Goal: Information Seeking & Learning: Compare options

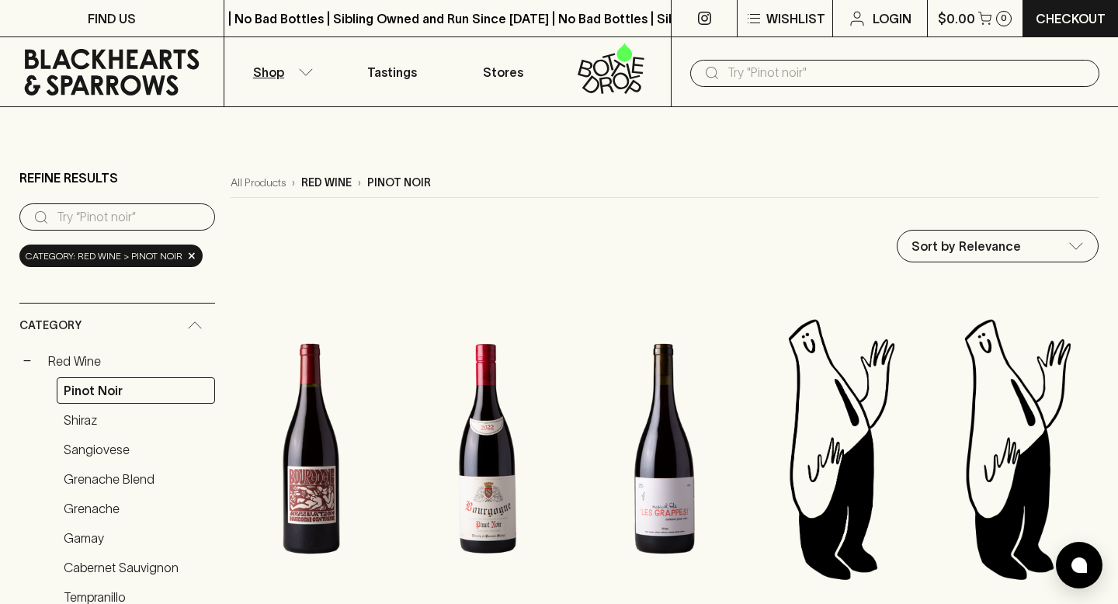
click at [288, 68] on button "Shop" at bounding box center [280, 71] width 112 height 69
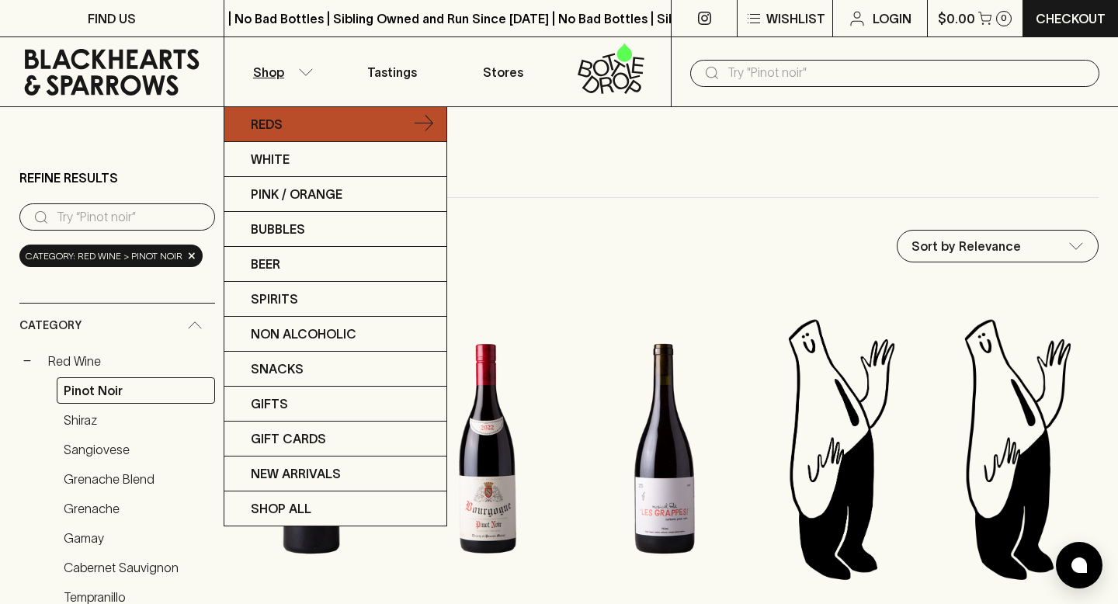
click at [288, 119] on link "Reds" at bounding box center [335, 124] width 222 height 35
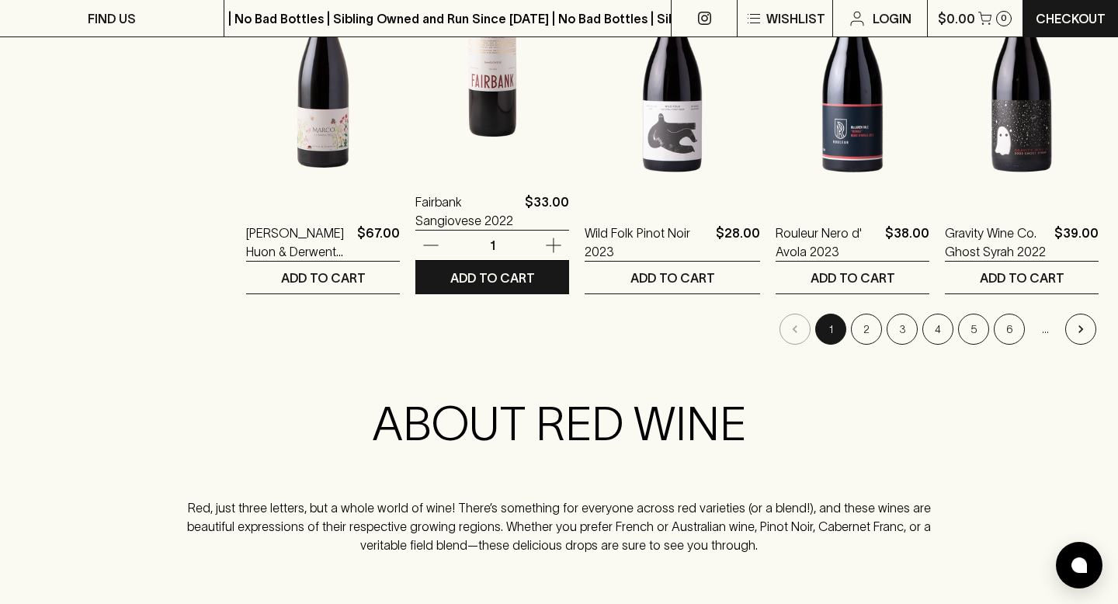
scroll to position [1706, 0]
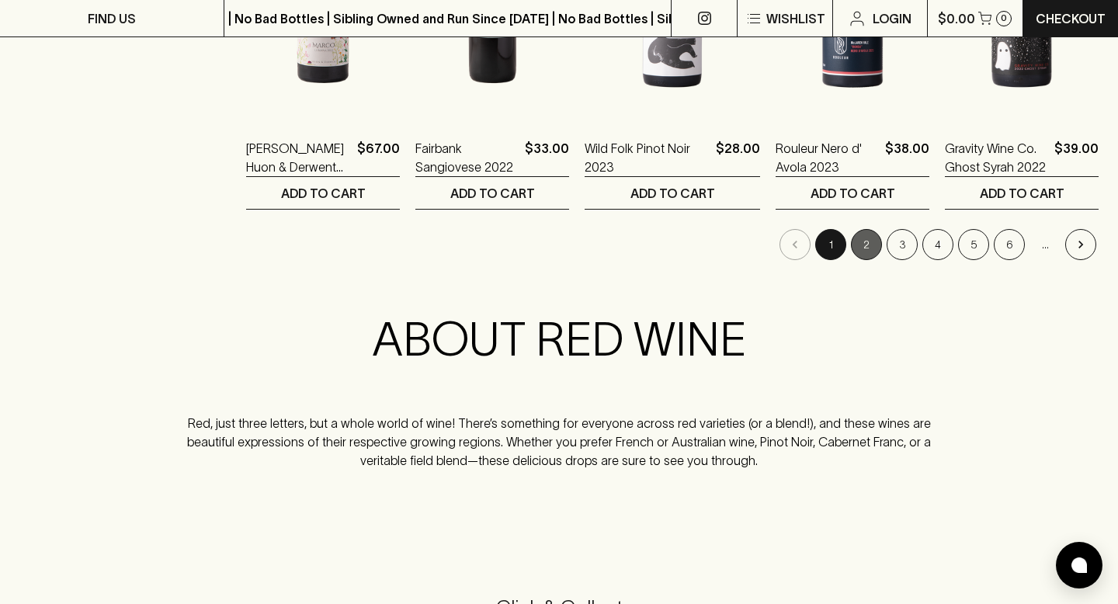
click at [863, 241] on button "2" at bounding box center [866, 244] width 31 height 31
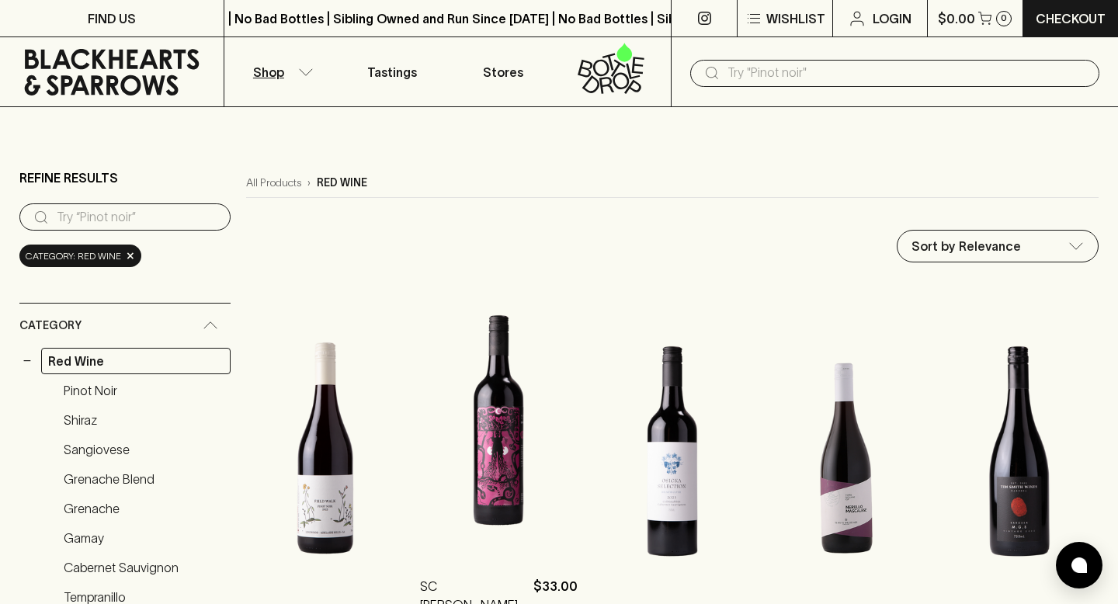
click at [490, 457] on img at bounding box center [499, 418] width 158 height 272
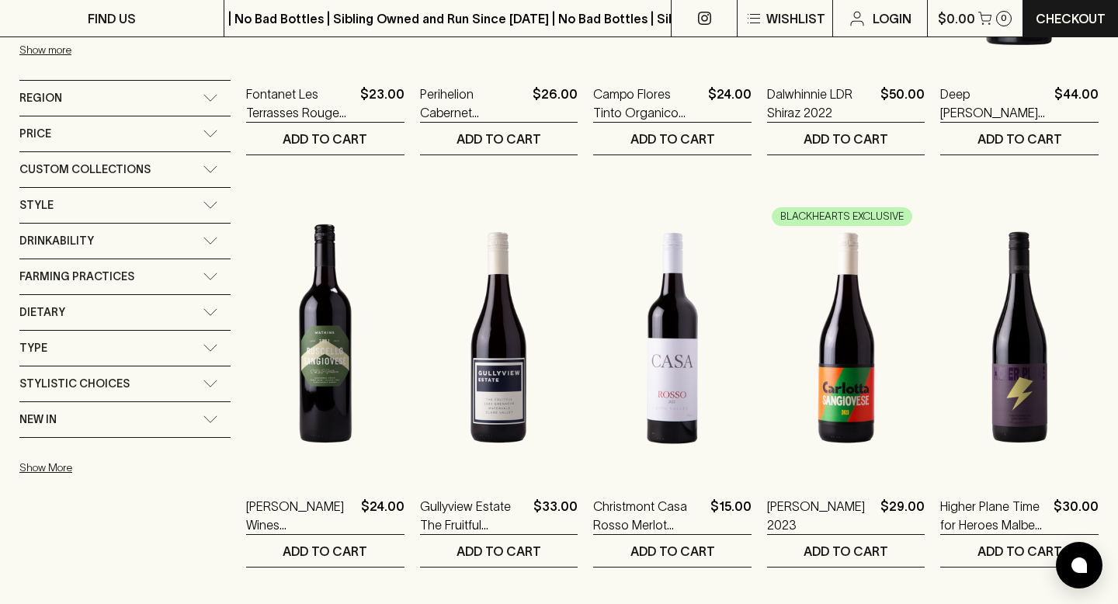
scroll to position [1090, 0]
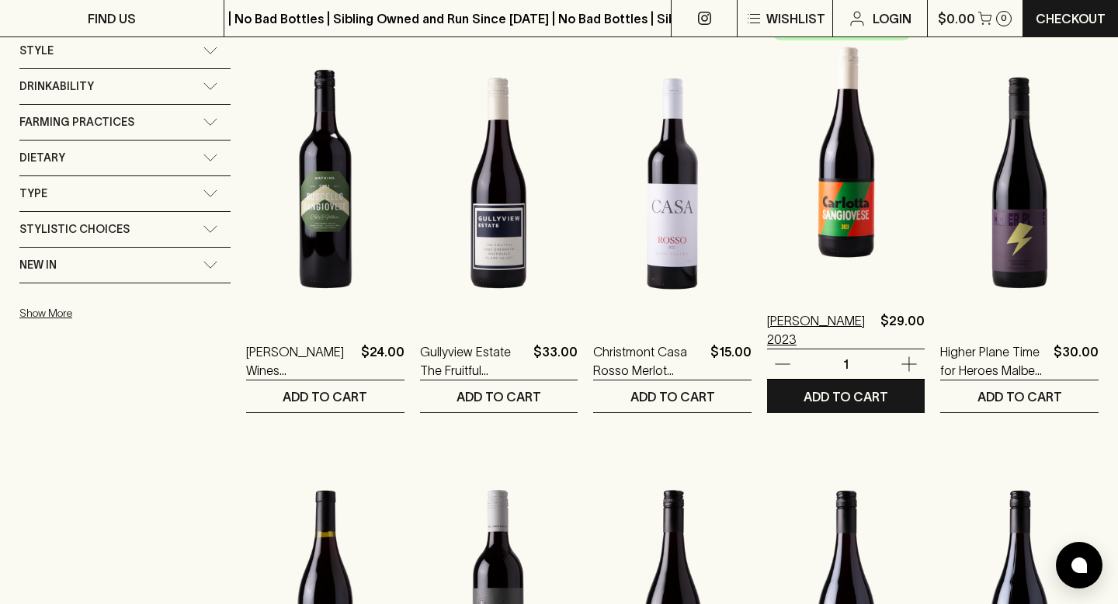
click at [795, 348] on p "[PERSON_NAME] 2023" at bounding box center [821, 329] width 108 height 37
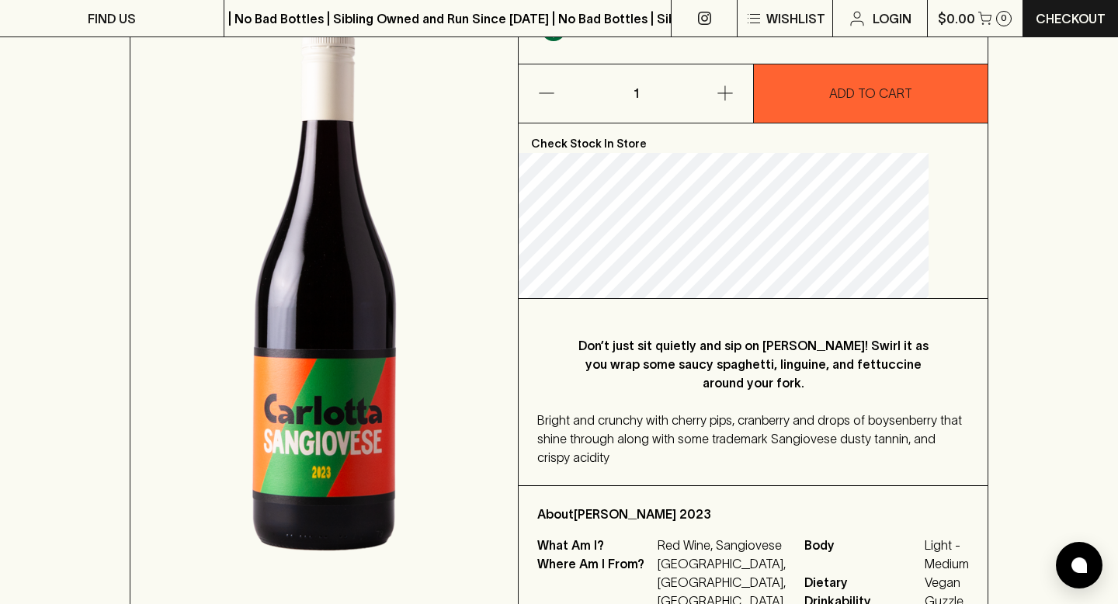
scroll to position [202, 0]
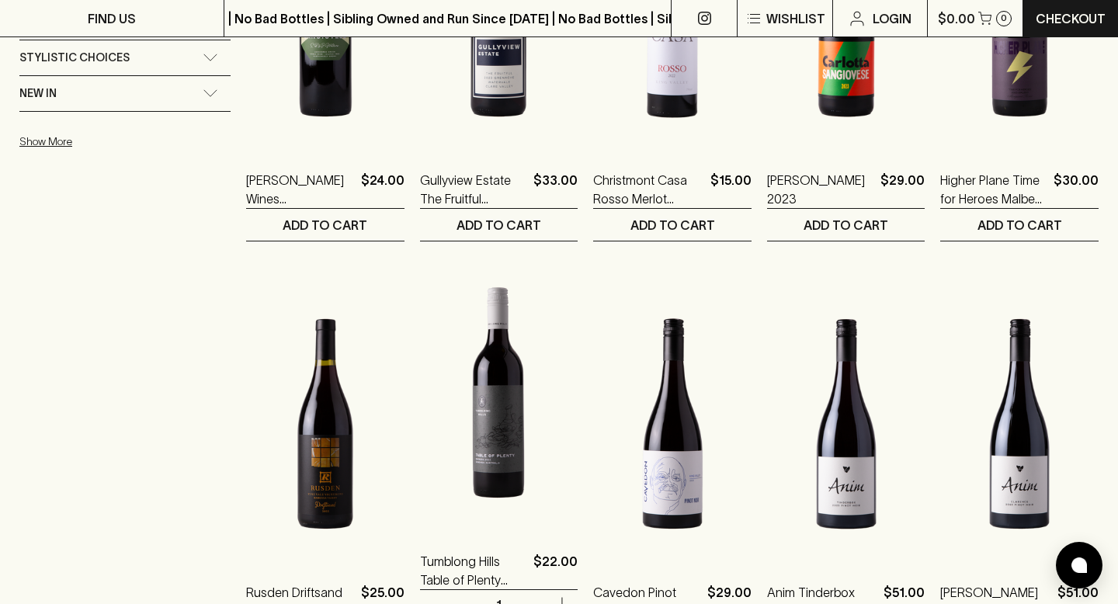
scroll to position [1577, 0]
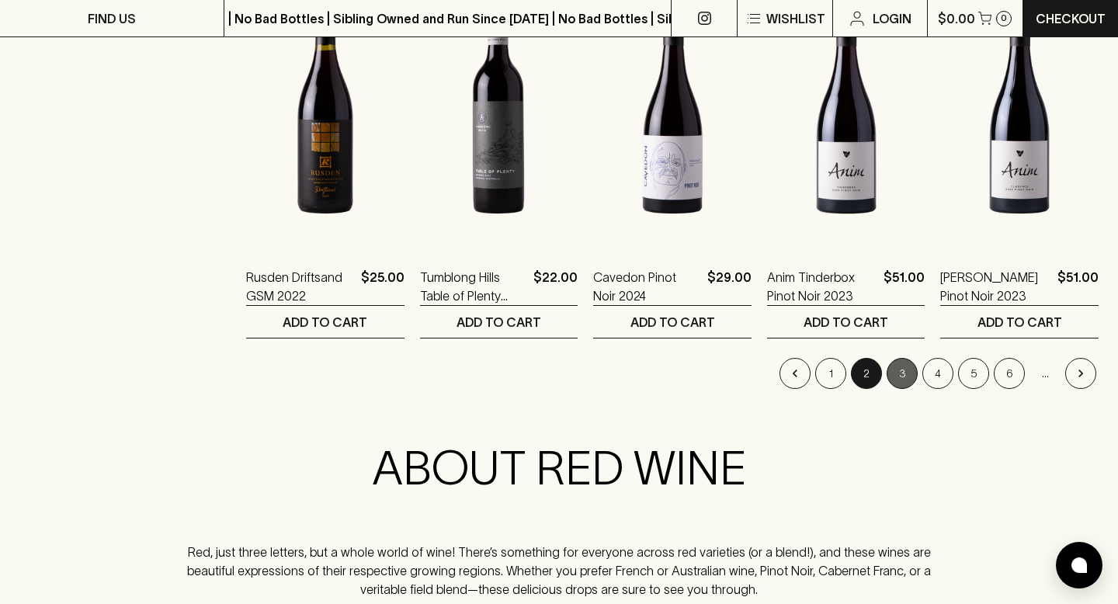
click at [894, 369] on button "3" at bounding box center [902, 373] width 31 height 31
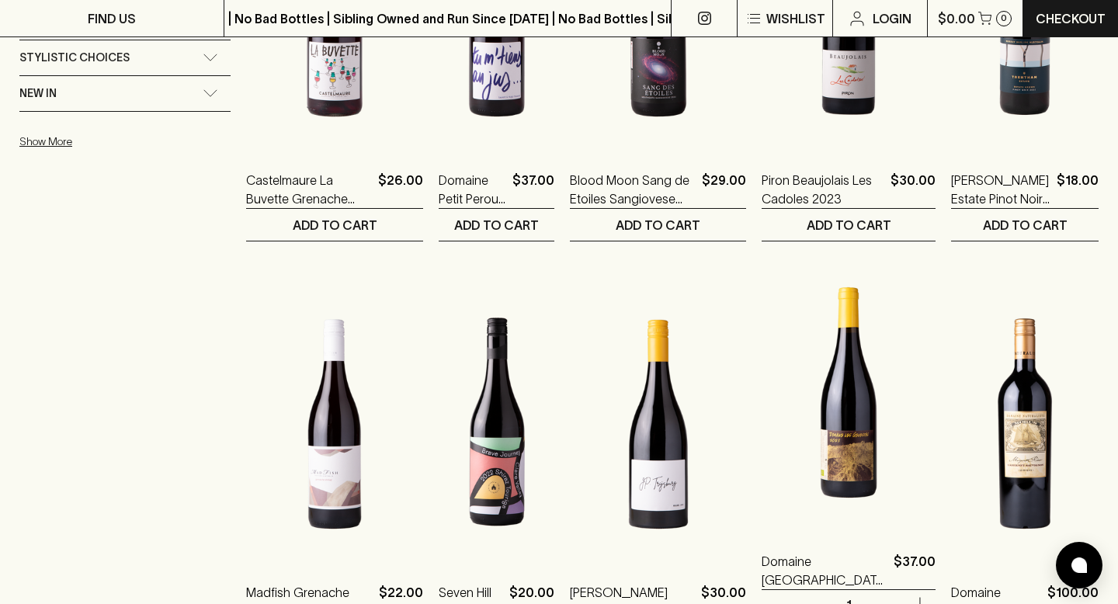
scroll to position [1564, 0]
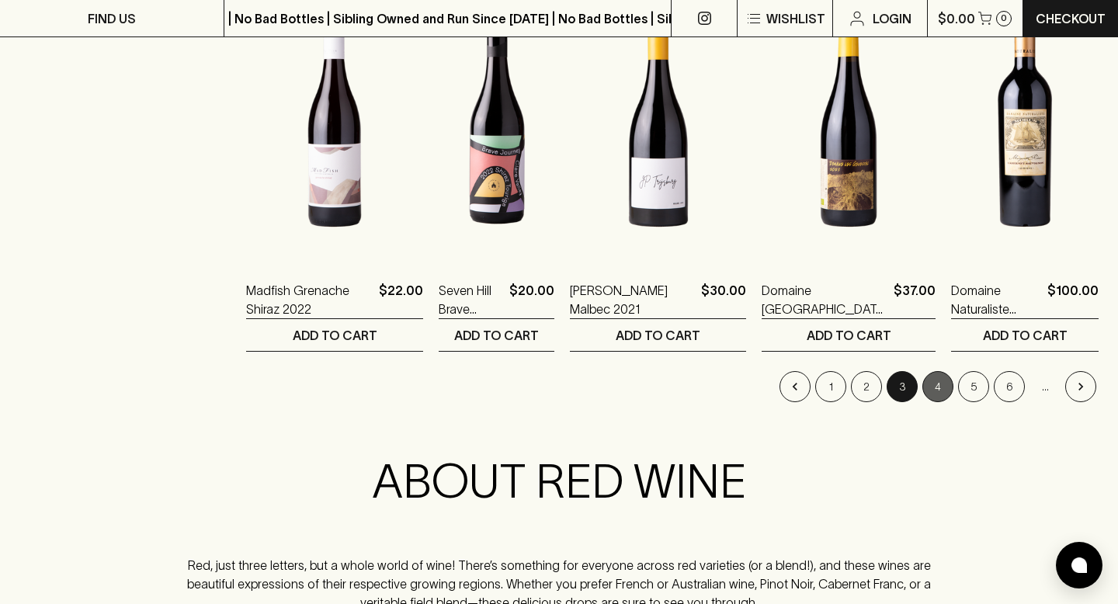
click at [947, 391] on button "4" at bounding box center [938, 386] width 31 height 31
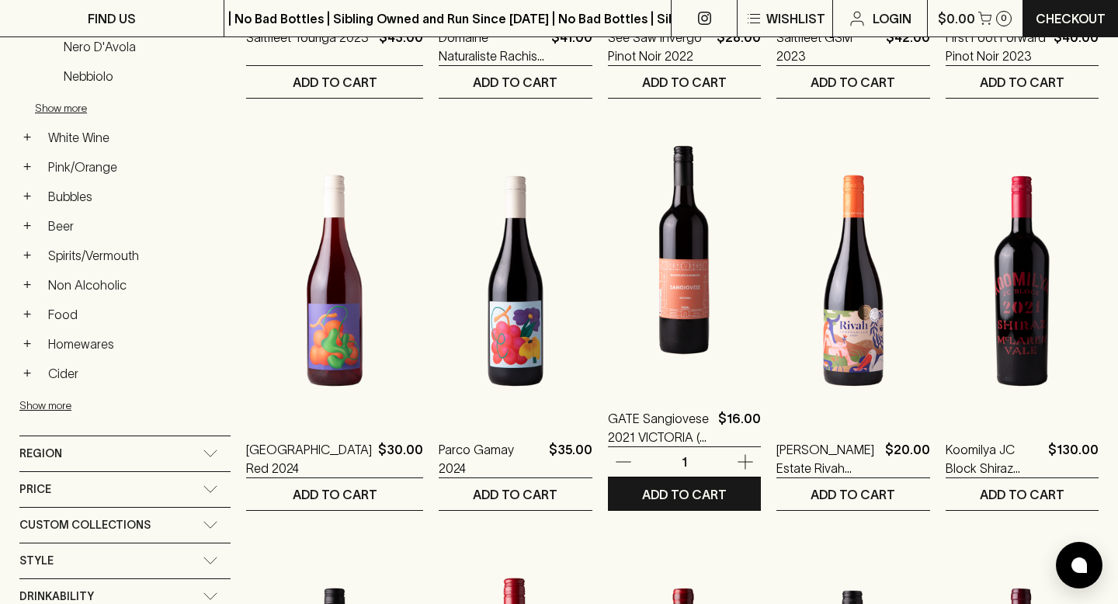
scroll to position [584, 0]
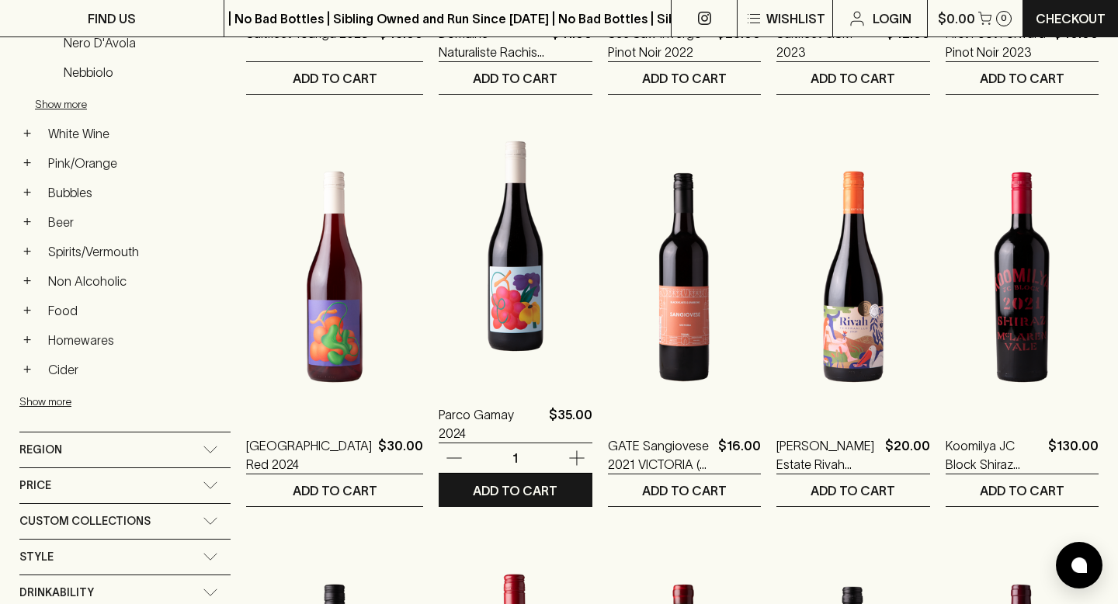
click at [474, 358] on img at bounding box center [515, 246] width 153 height 272
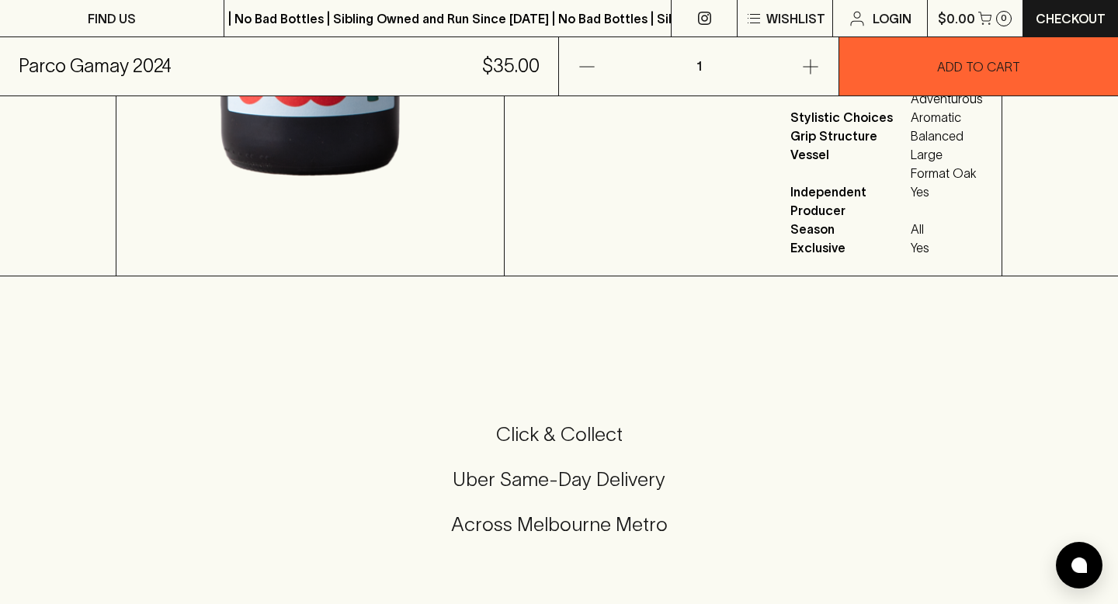
scroll to position [334, 0]
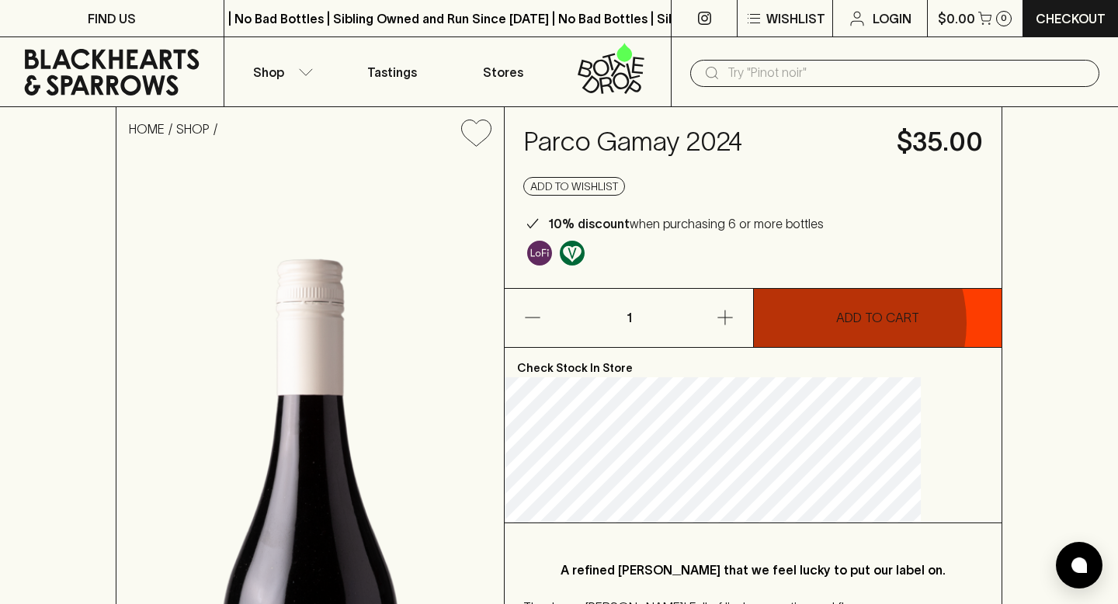
click at [836, 323] on p "ADD TO CART" at bounding box center [877, 317] width 83 height 19
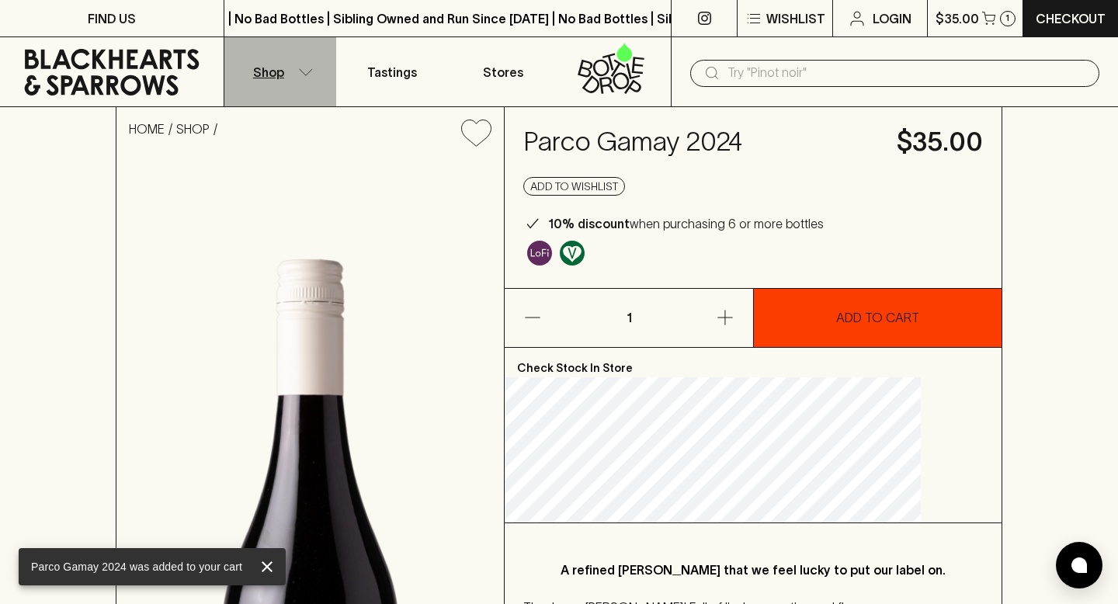
click at [306, 61] on button "Shop" at bounding box center [280, 71] width 112 height 69
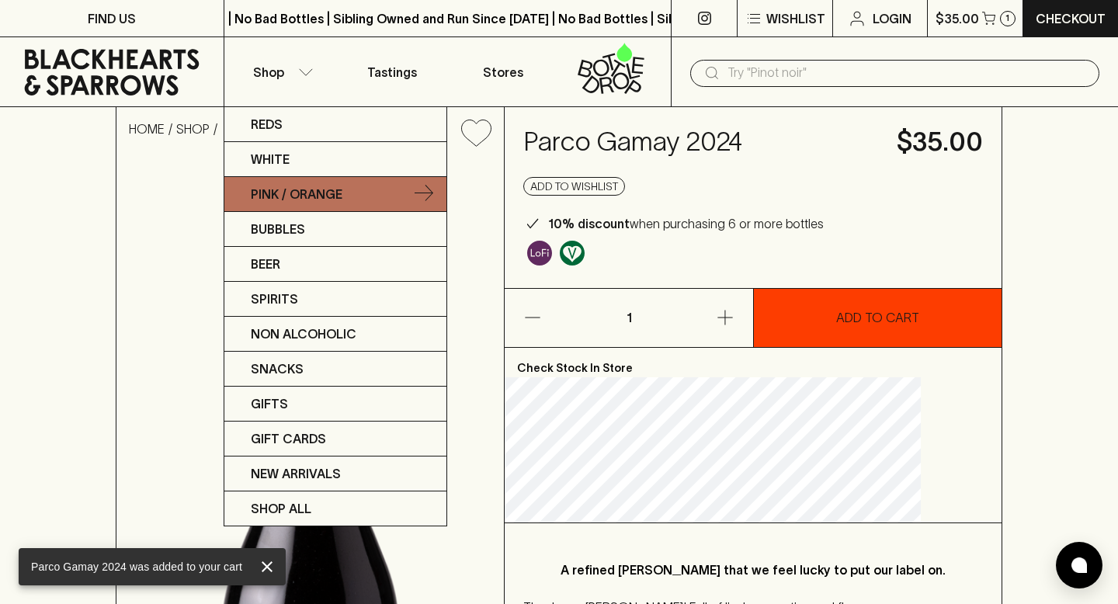
click at [290, 191] on p "Pink / Orange" at bounding box center [297, 194] width 92 height 19
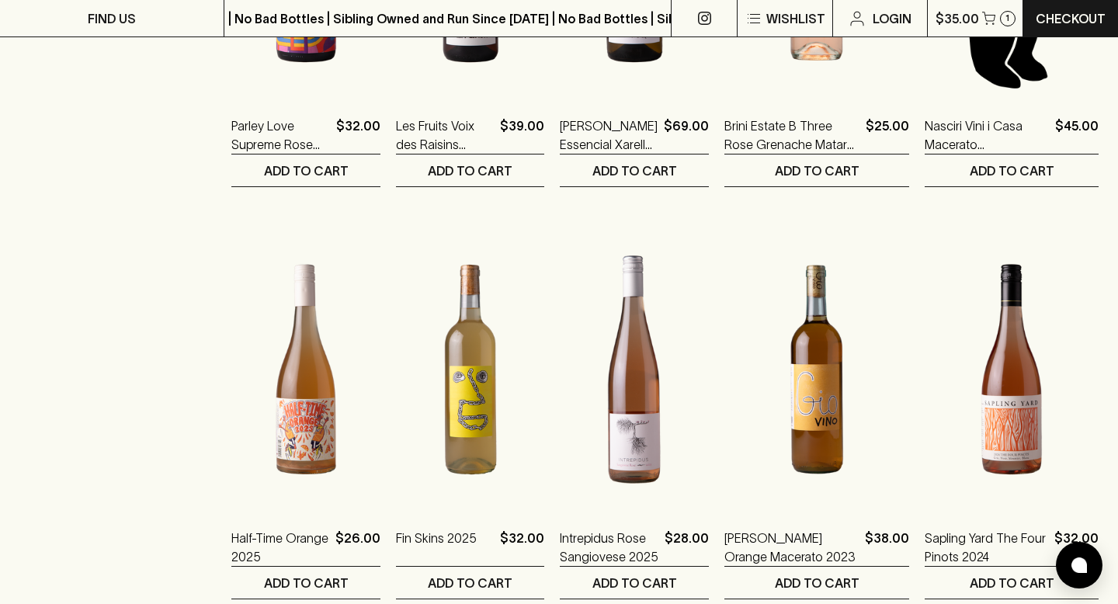
scroll to position [1323, 0]
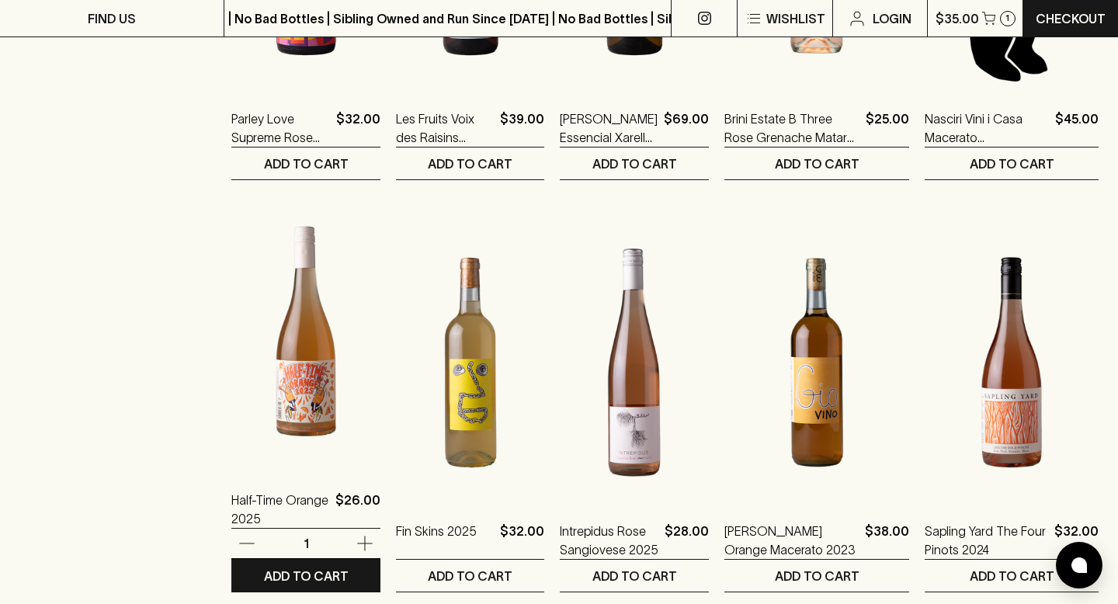
click at [311, 388] on img at bounding box center [305, 332] width 149 height 272
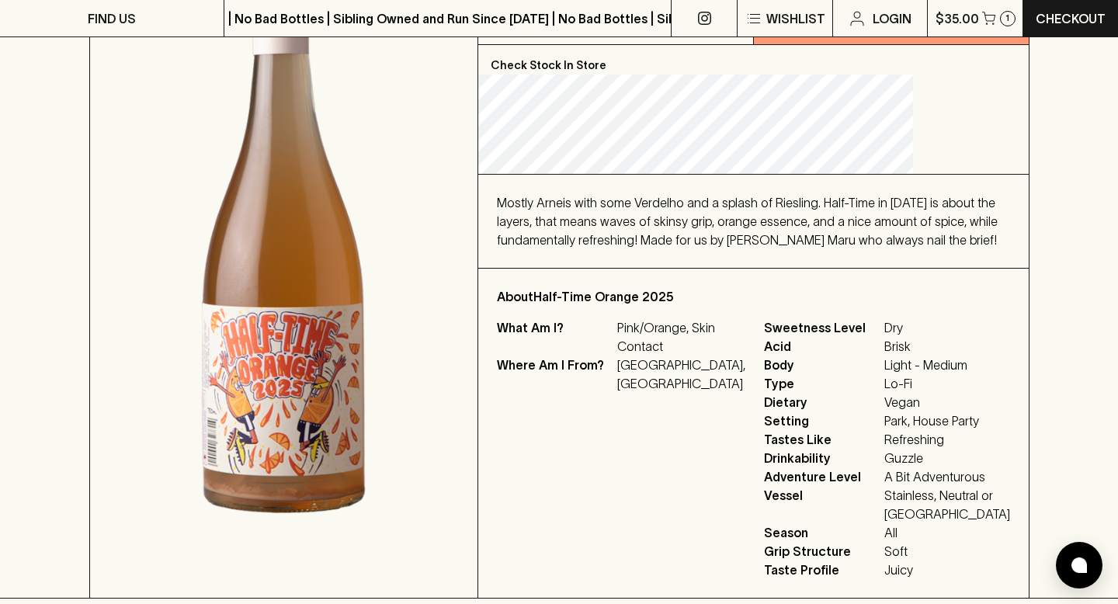
scroll to position [304, 0]
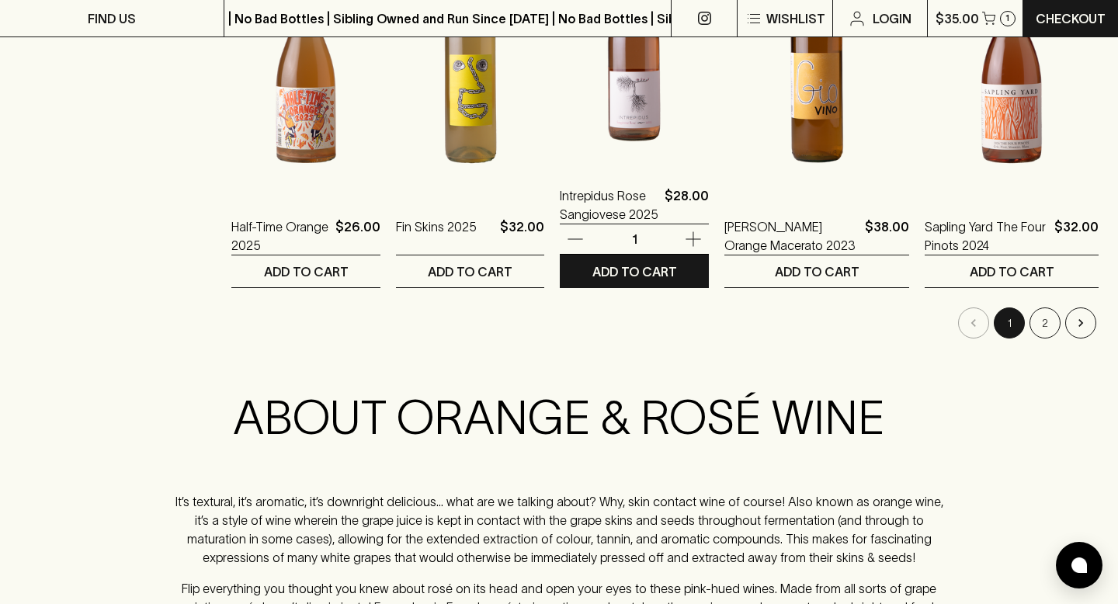
scroll to position [1630, 0]
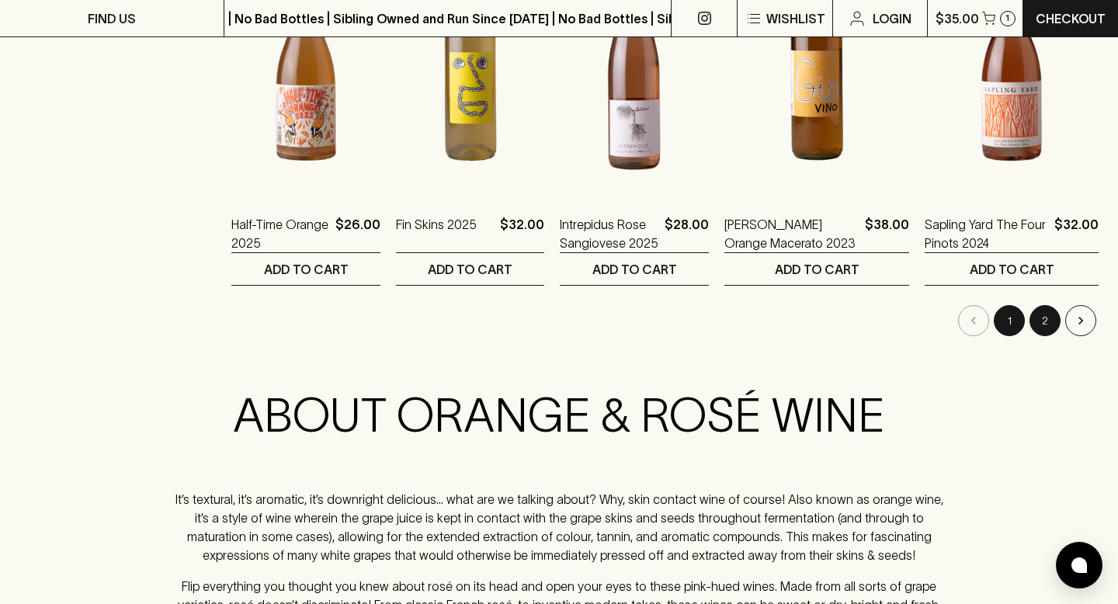
click at [1036, 322] on button "2" at bounding box center [1045, 320] width 31 height 31
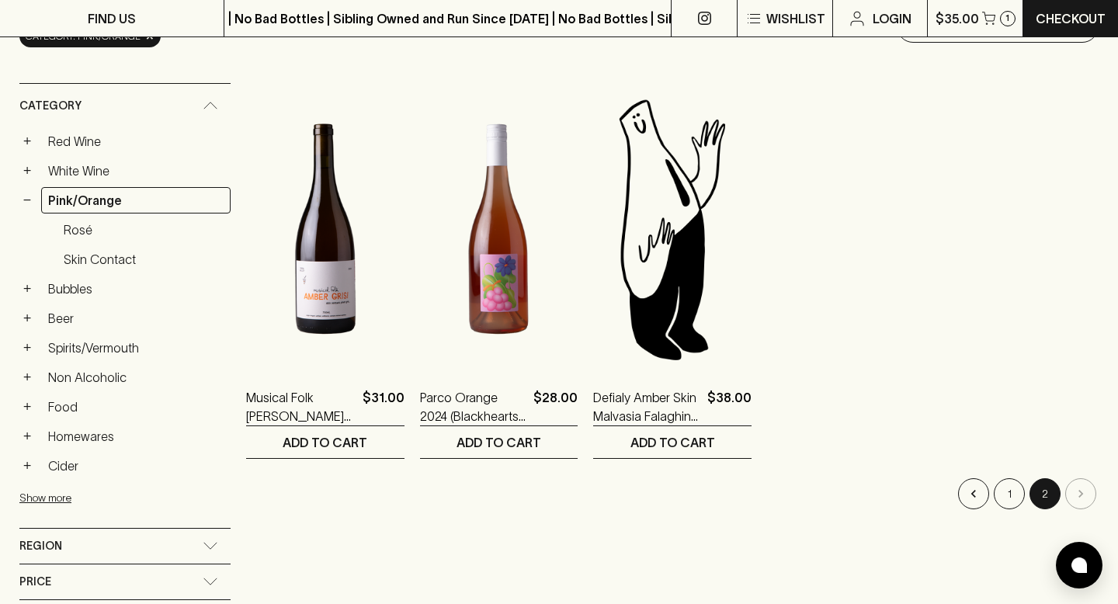
scroll to position [221, 0]
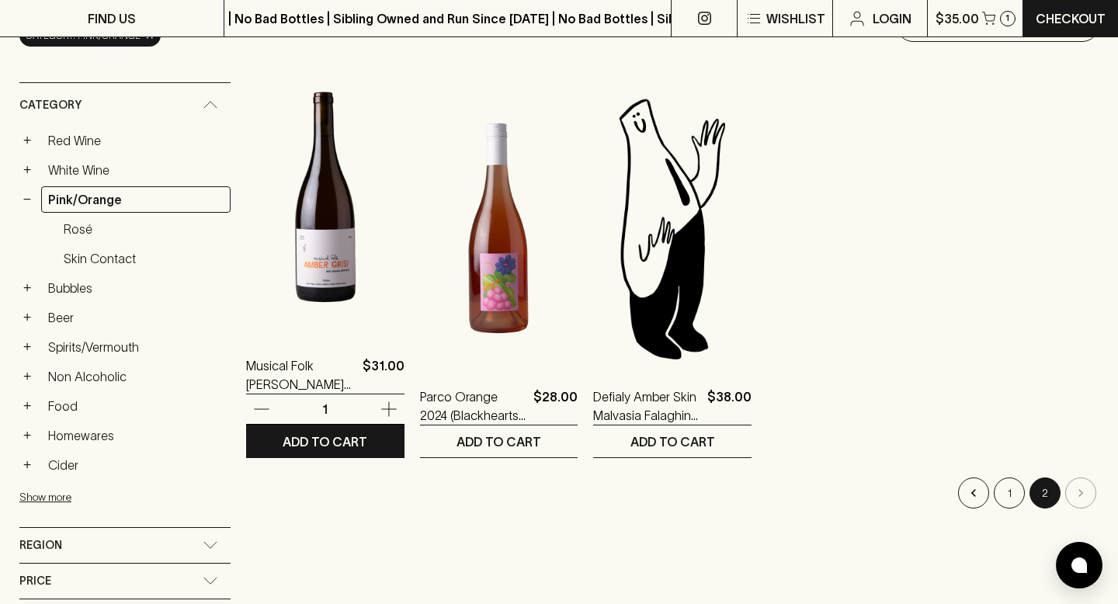
click at [283, 317] on img at bounding box center [325, 197] width 158 height 272
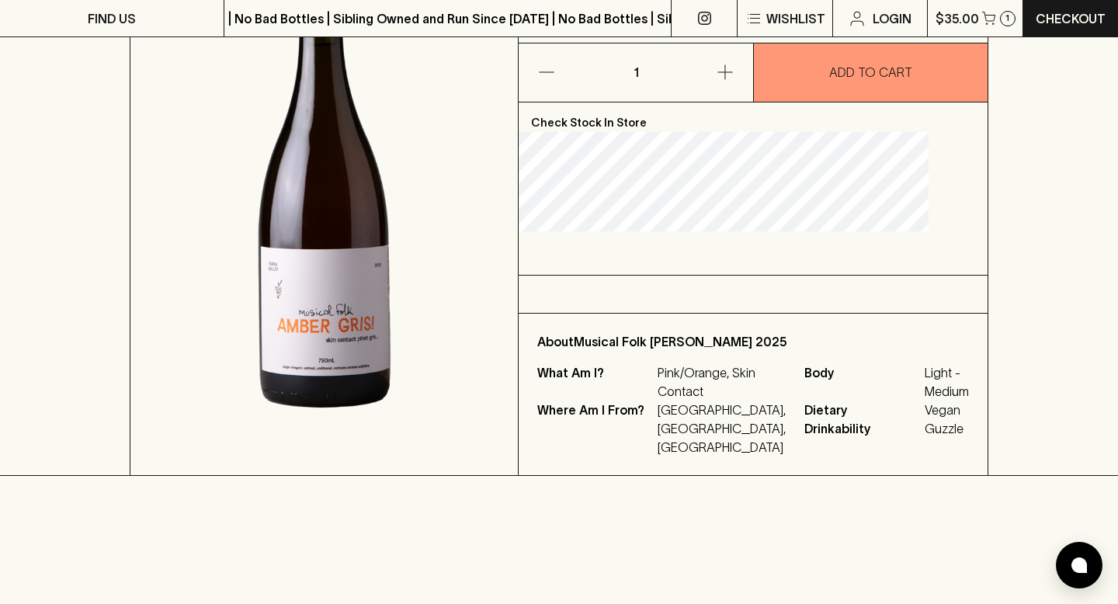
scroll to position [280, 0]
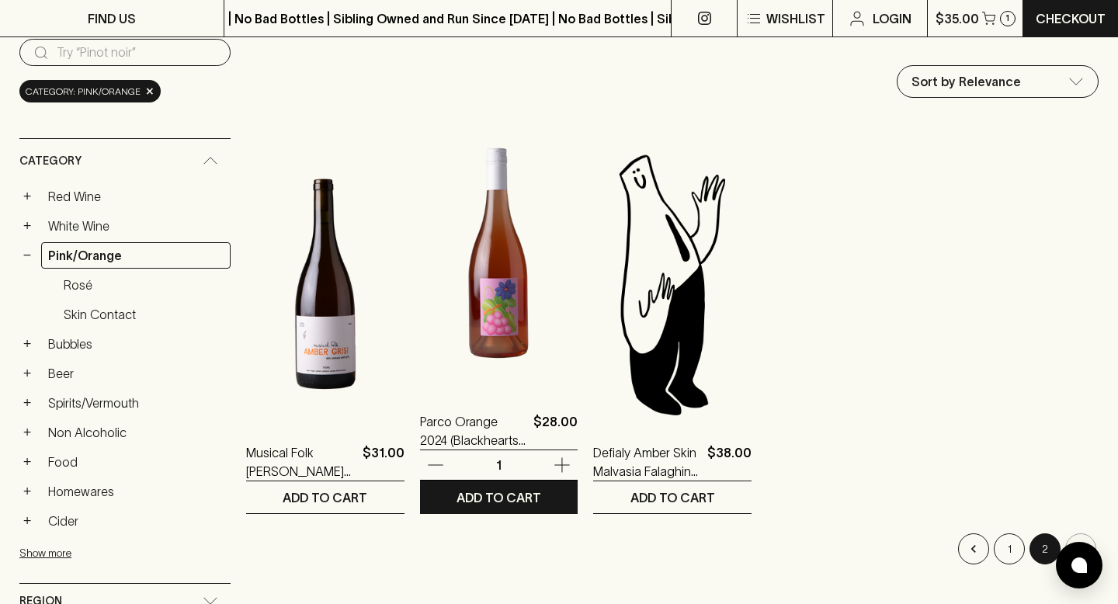
scroll to position [568, 0]
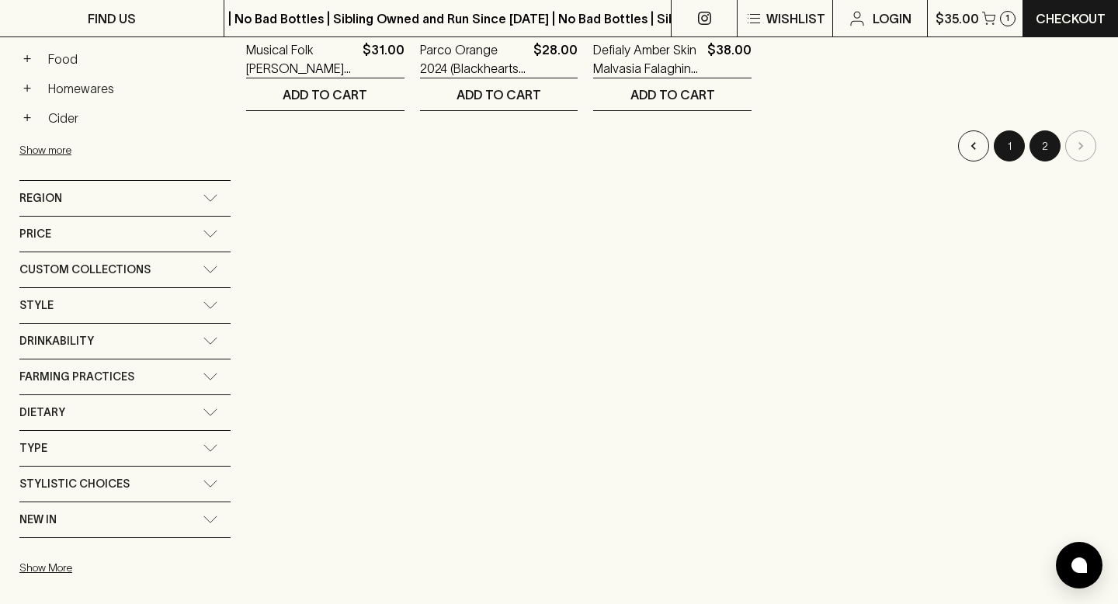
click at [1013, 146] on button "1" at bounding box center [1009, 145] width 31 height 31
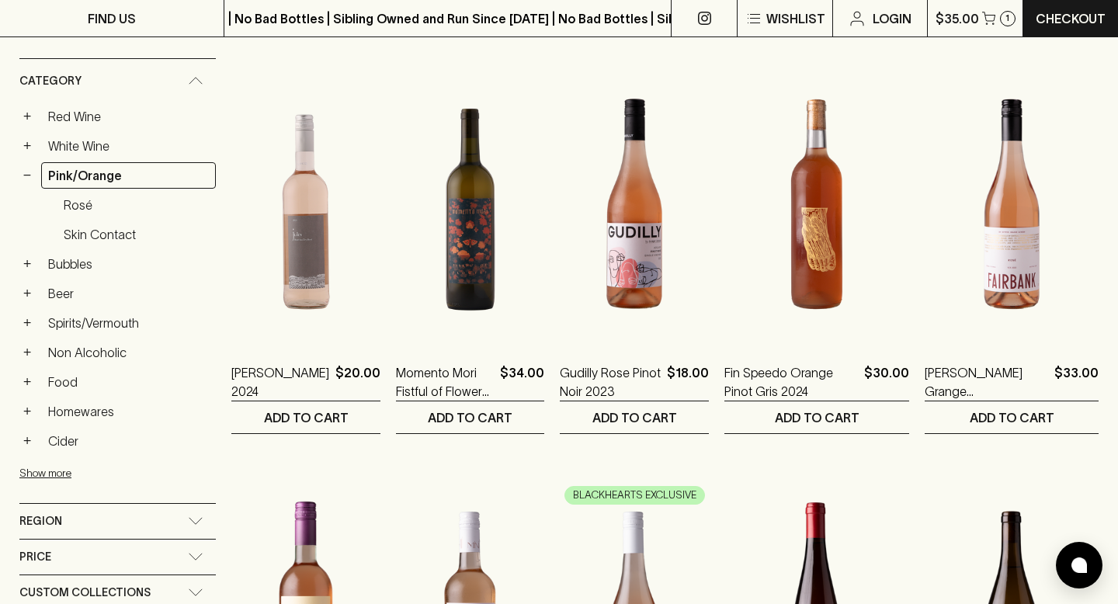
scroll to position [245, 0]
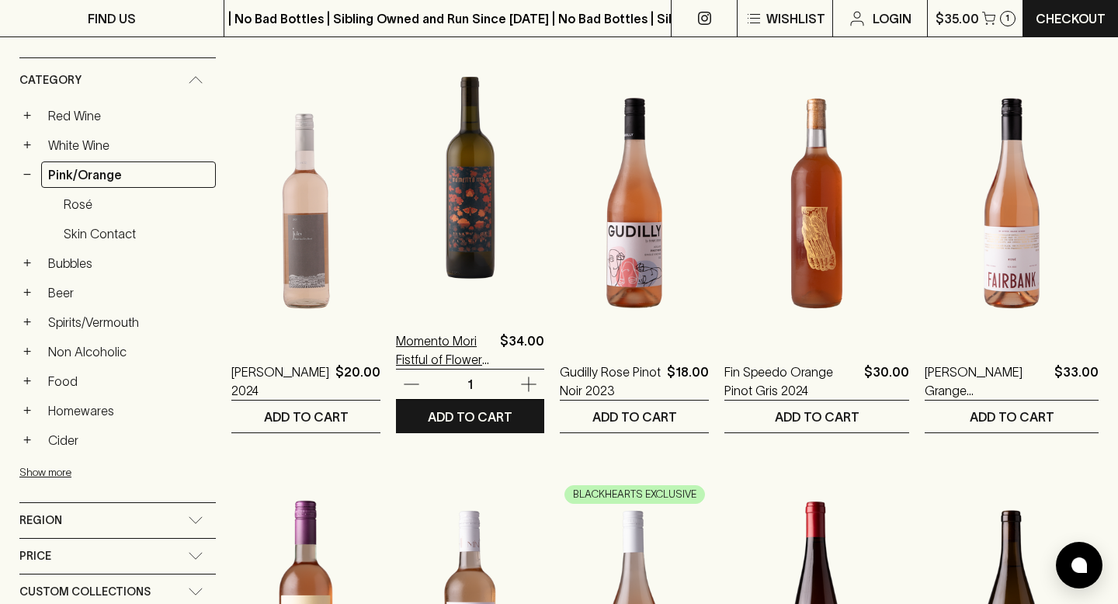
click at [462, 341] on p "Momento Mori Fistful of Flowers 2024" at bounding box center [445, 350] width 98 height 37
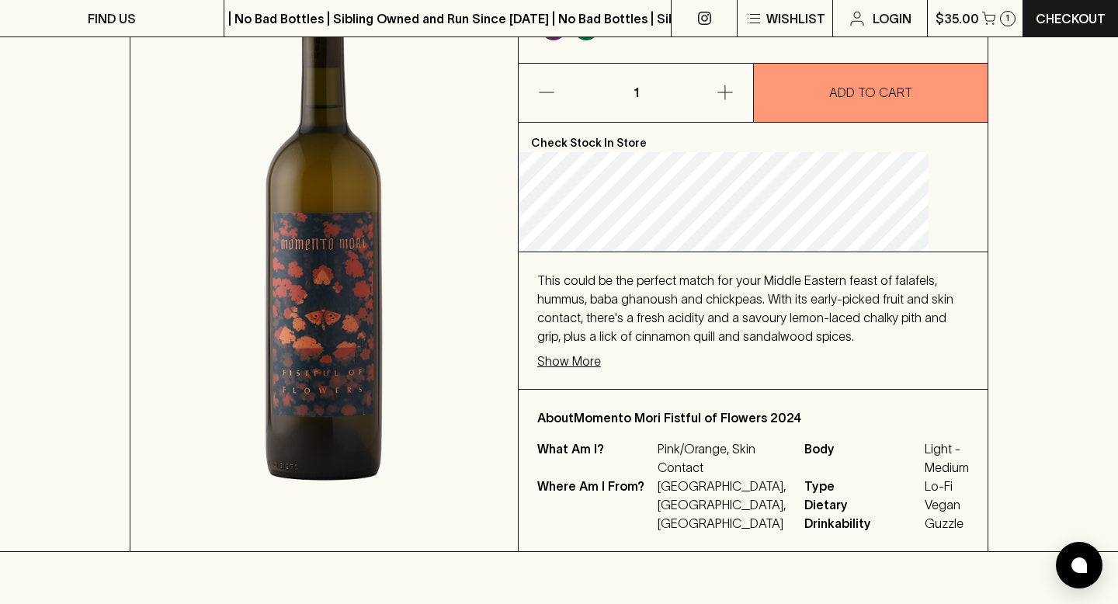
scroll to position [257, 0]
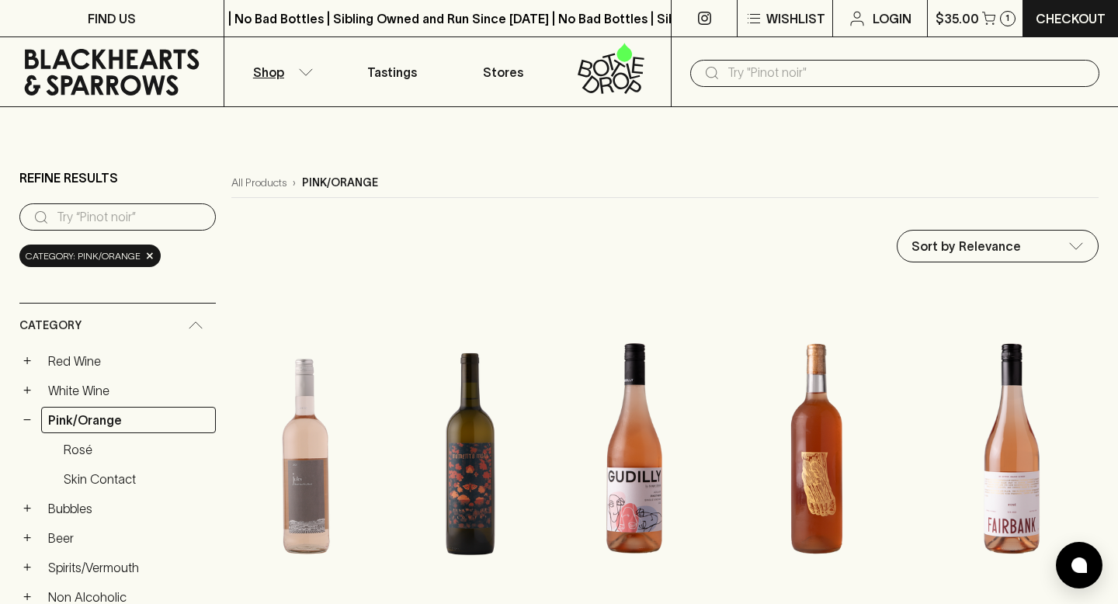
click at [294, 72] on button "Shop" at bounding box center [280, 71] width 112 height 69
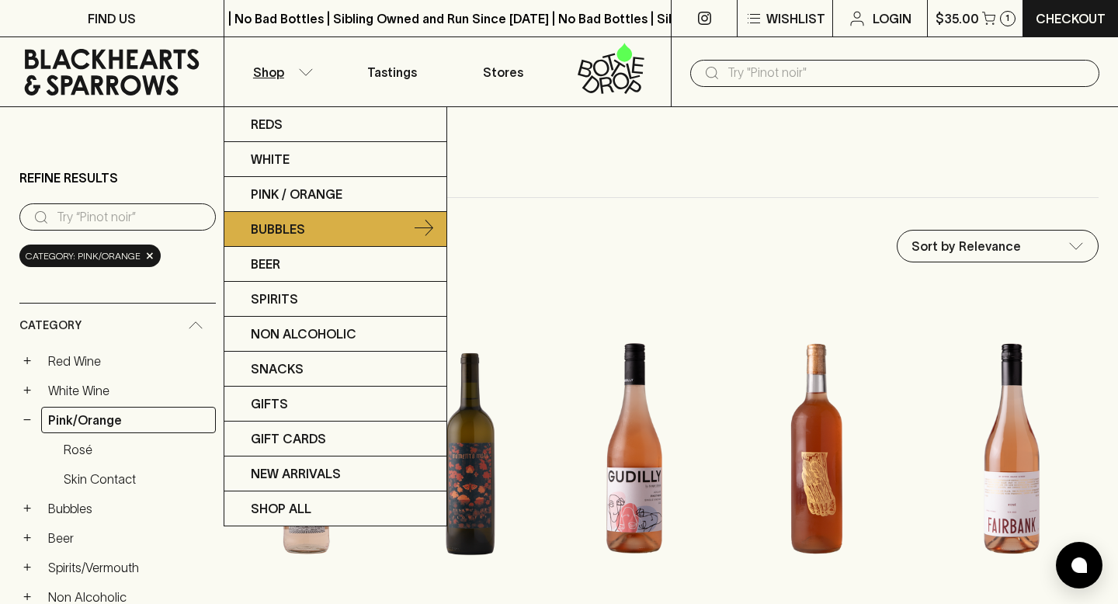
click at [262, 234] on p "Bubbles" at bounding box center [278, 229] width 54 height 19
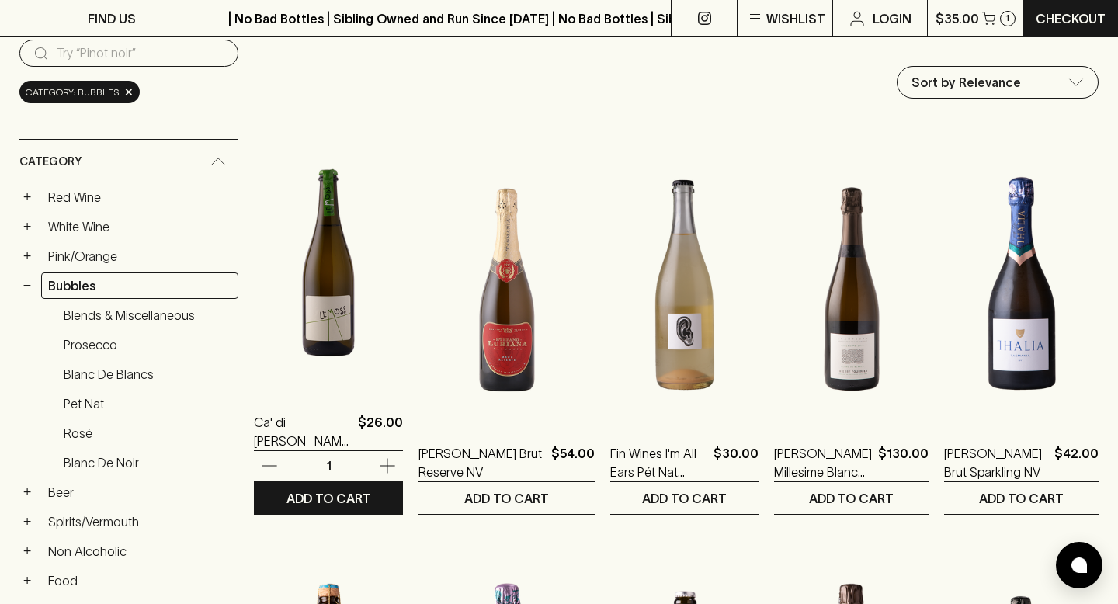
scroll to position [165, 0]
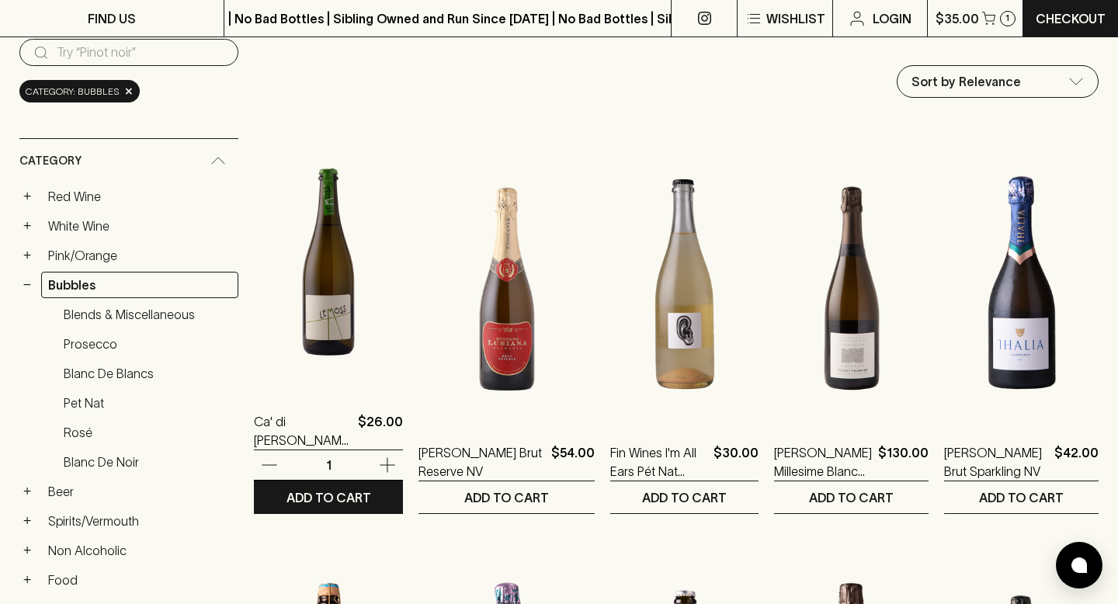
click at [307, 304] on img at bounding box center [328, 253] width 149 height 272
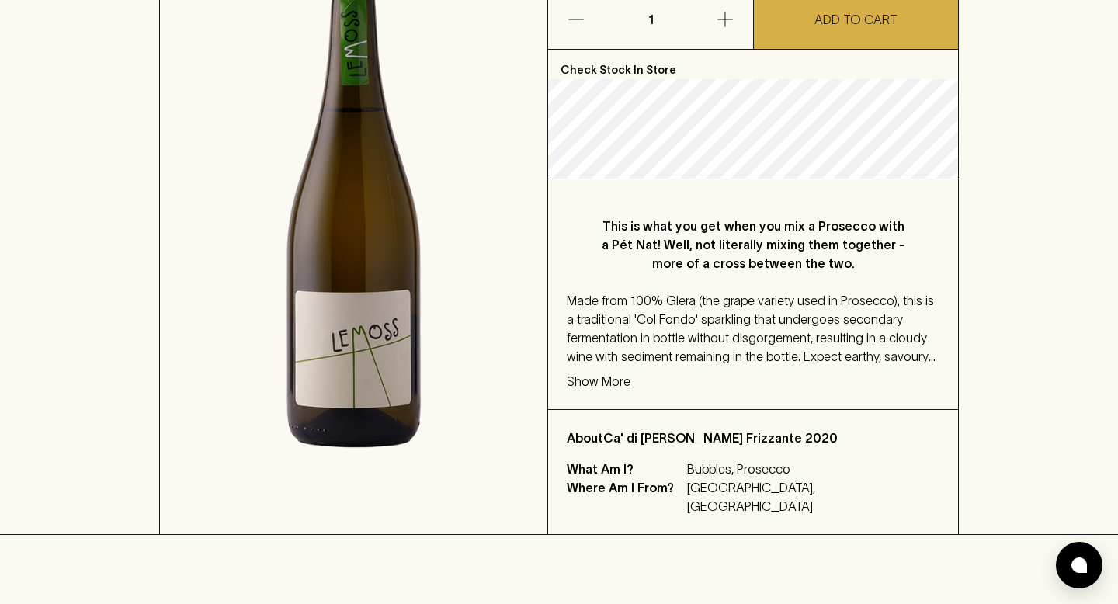
scroll to position [332, 0]
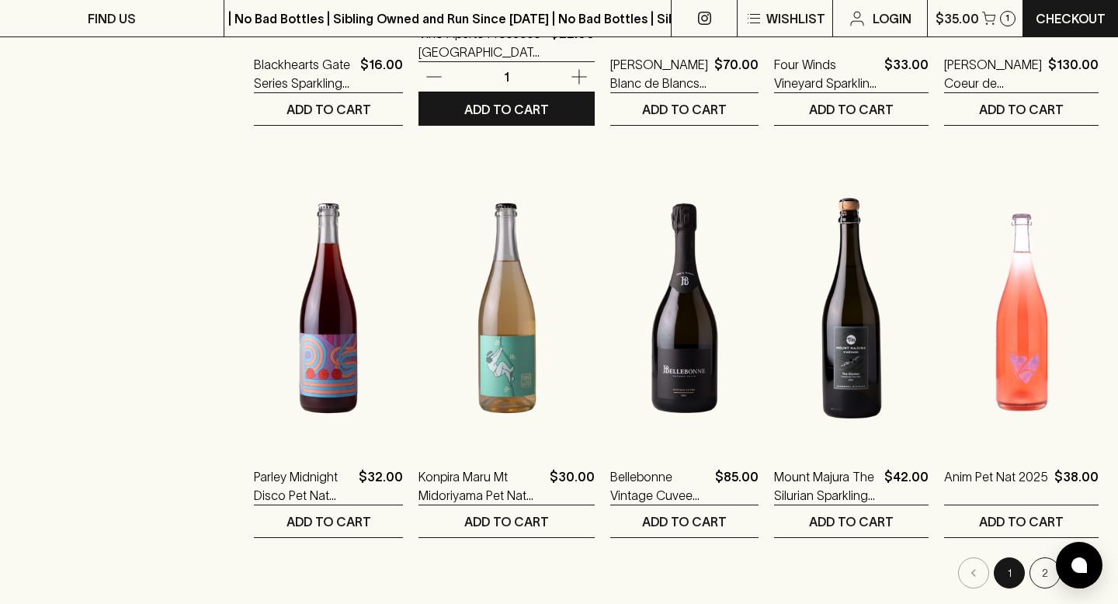
scroll to position [1378, 0]
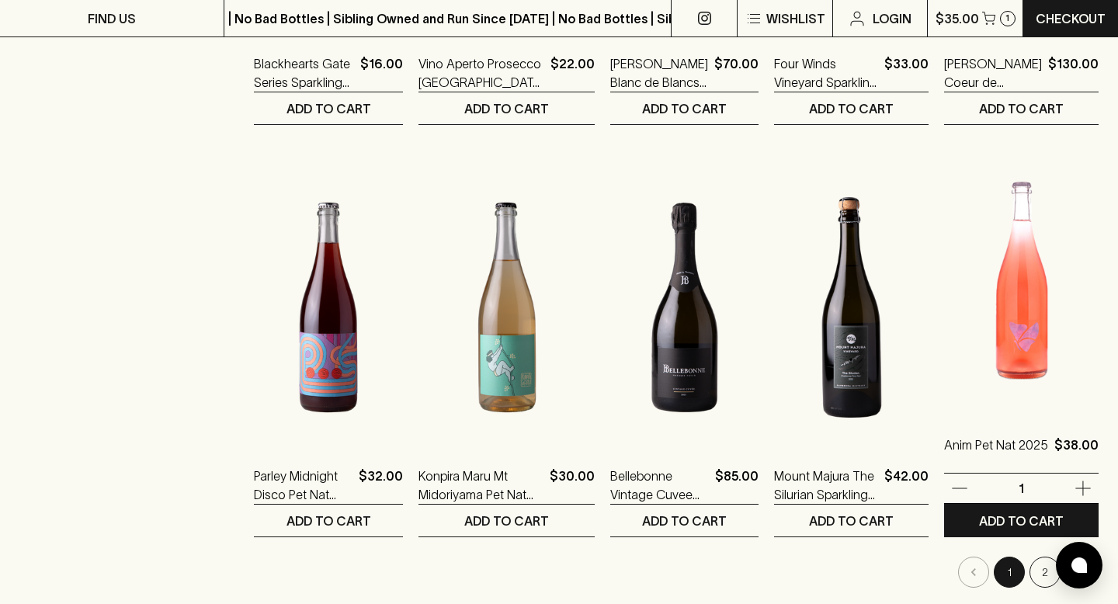
click at [1032, 346] on img at bounding box center [1021, 277] width 155 height 272
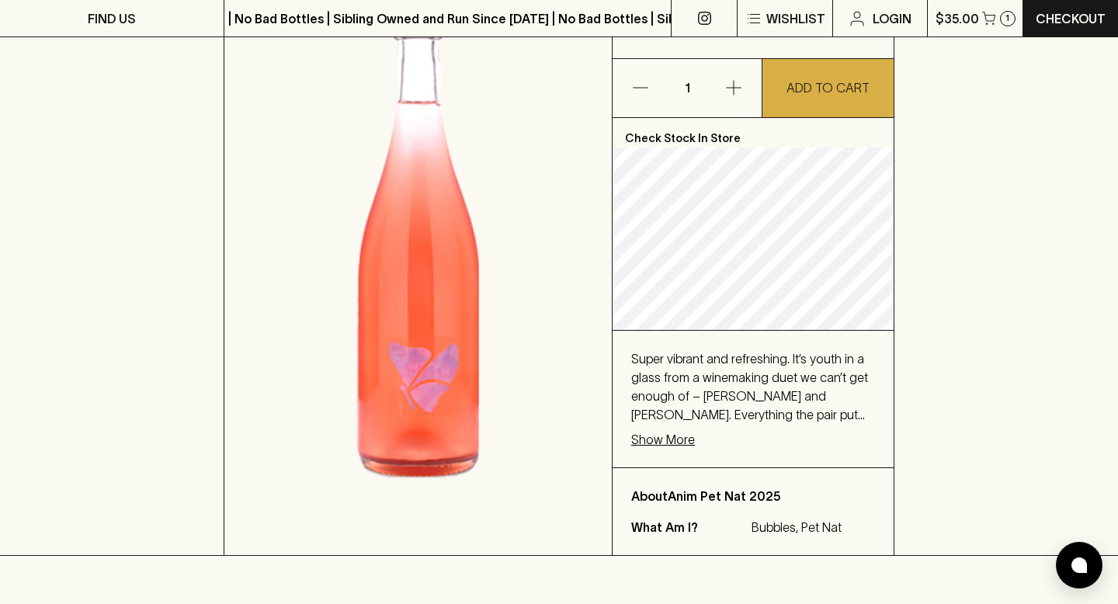
scroll to position [248, 0]
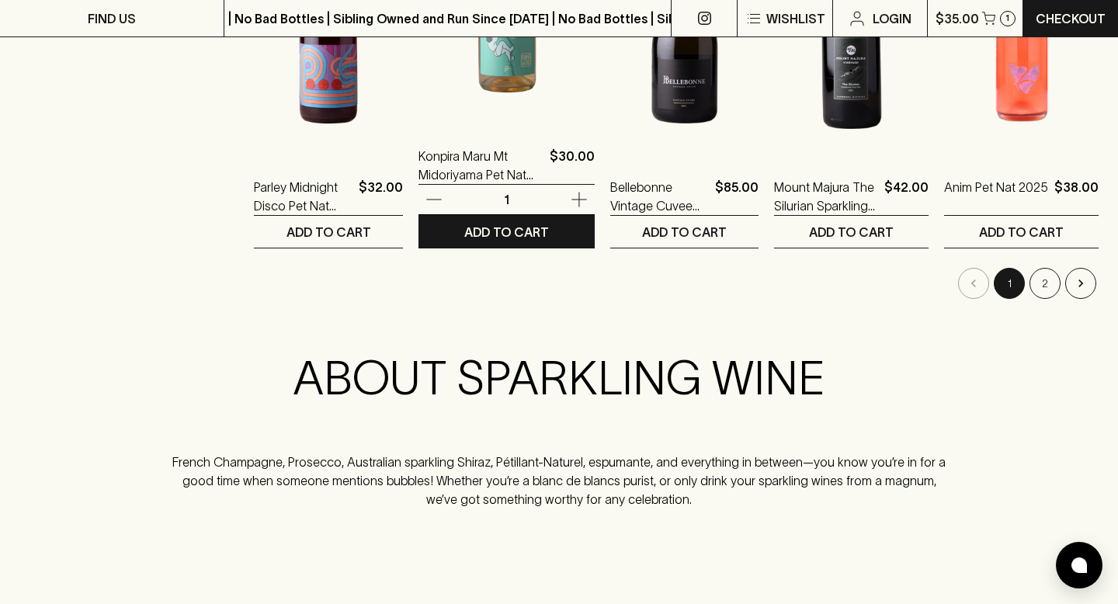
scroll to position [1684, 0]
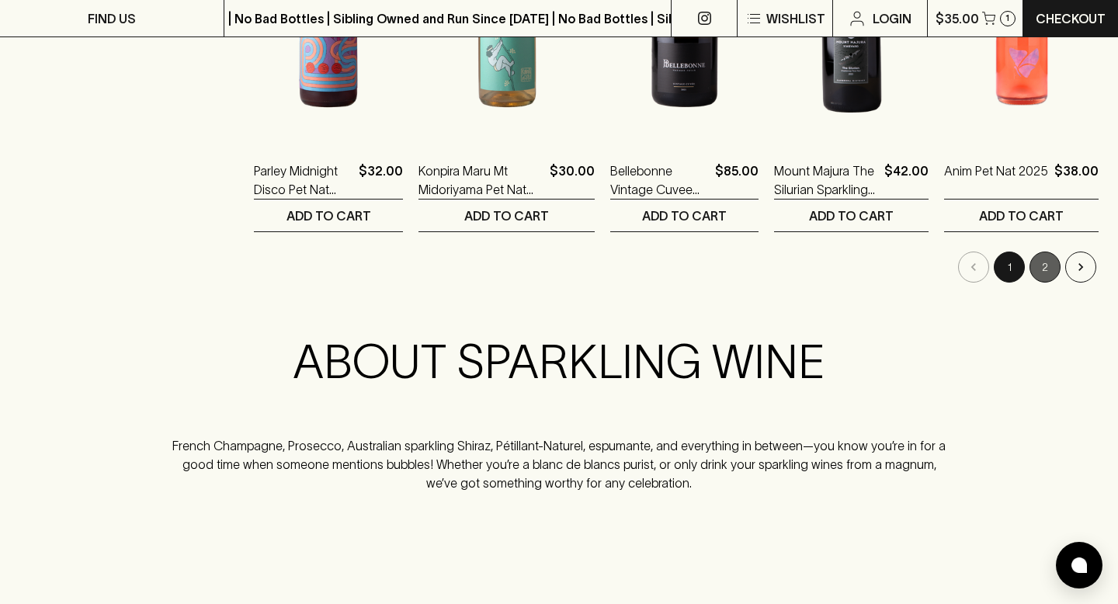
click at [1045, 269] on button "2" at bounding box center [1045, 267] width 31 height 31
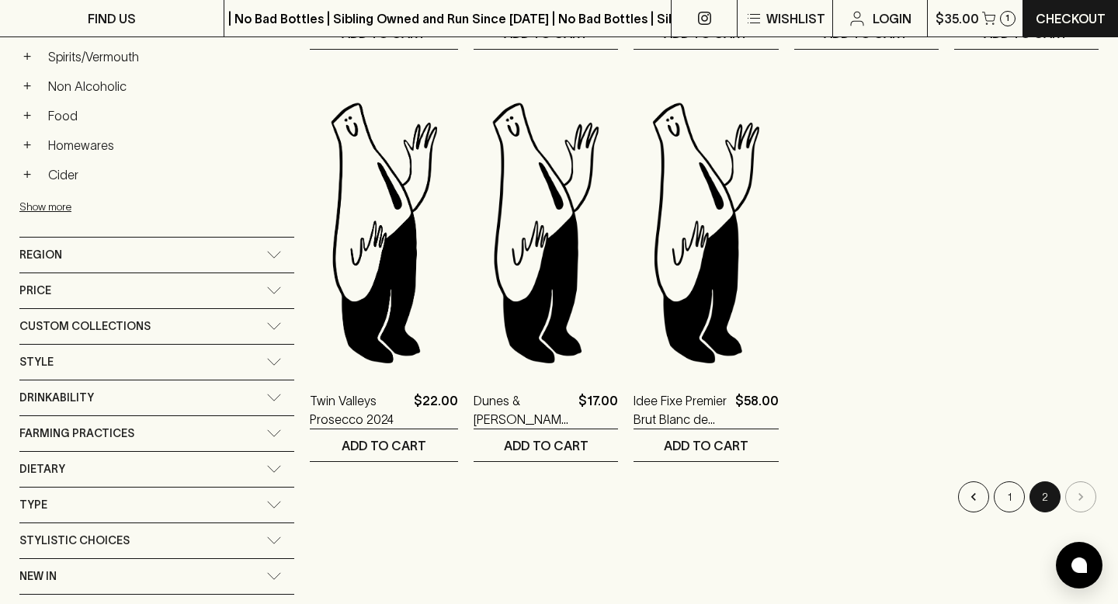
scroll to position [681, 0]
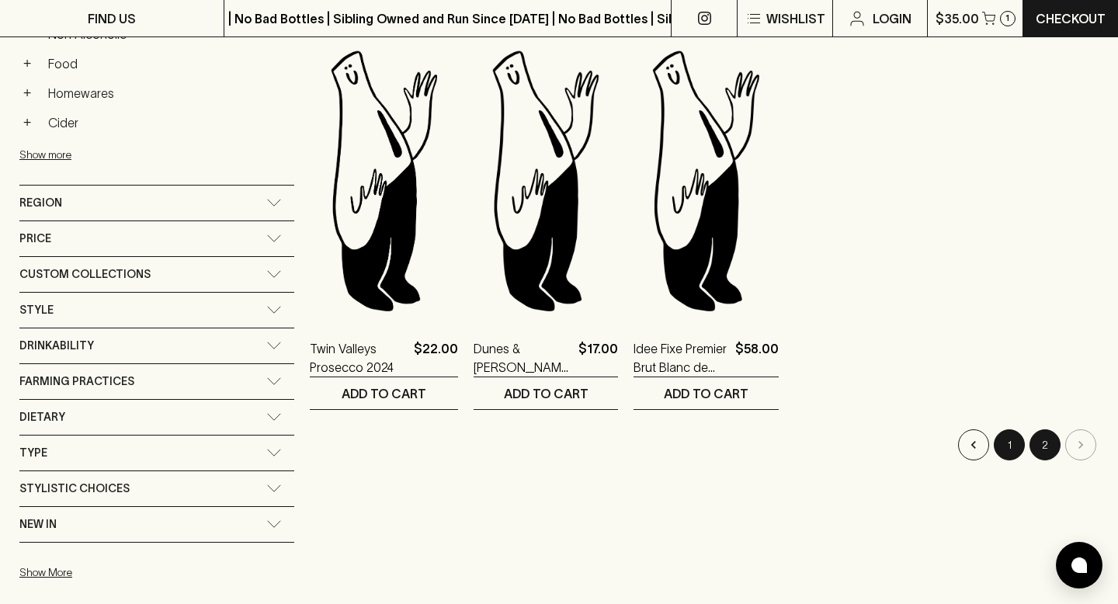
click at [1016, 455] on button "1" at bounding box center [1009, 444] width 31 height 31
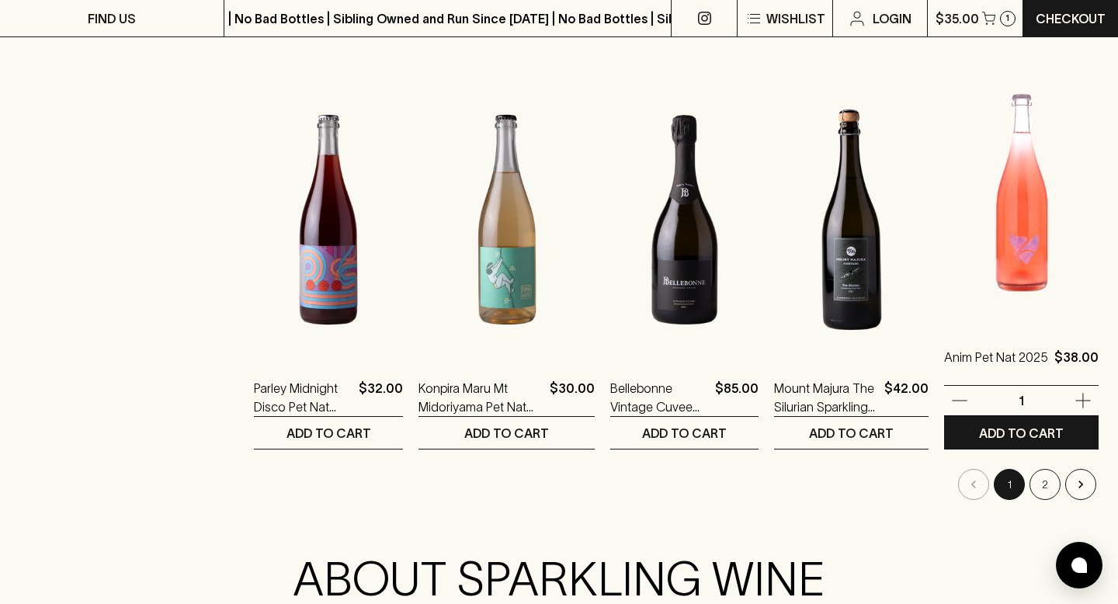
scroll to position [1479, 0]
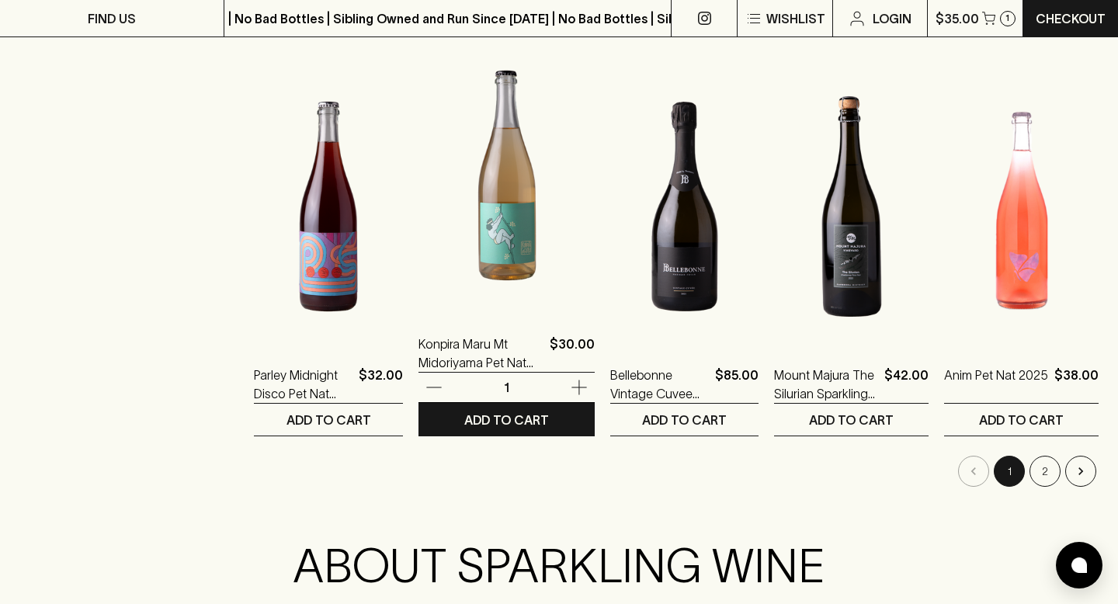
click at [502, 262] on img at bounding box center [507, 176] width 176 height 272
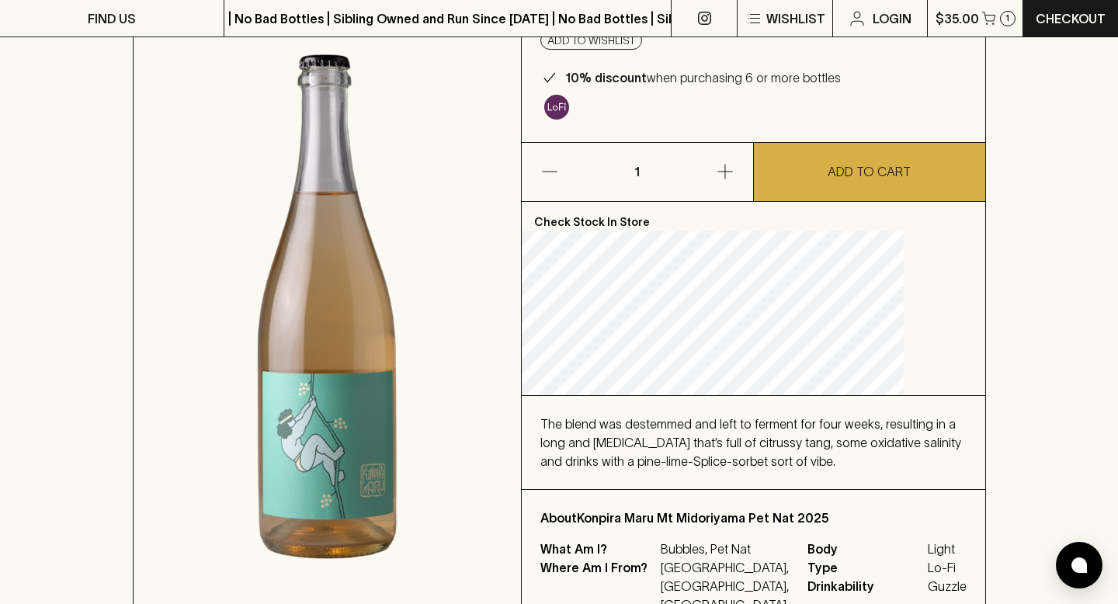
scroll to position [177, 0]
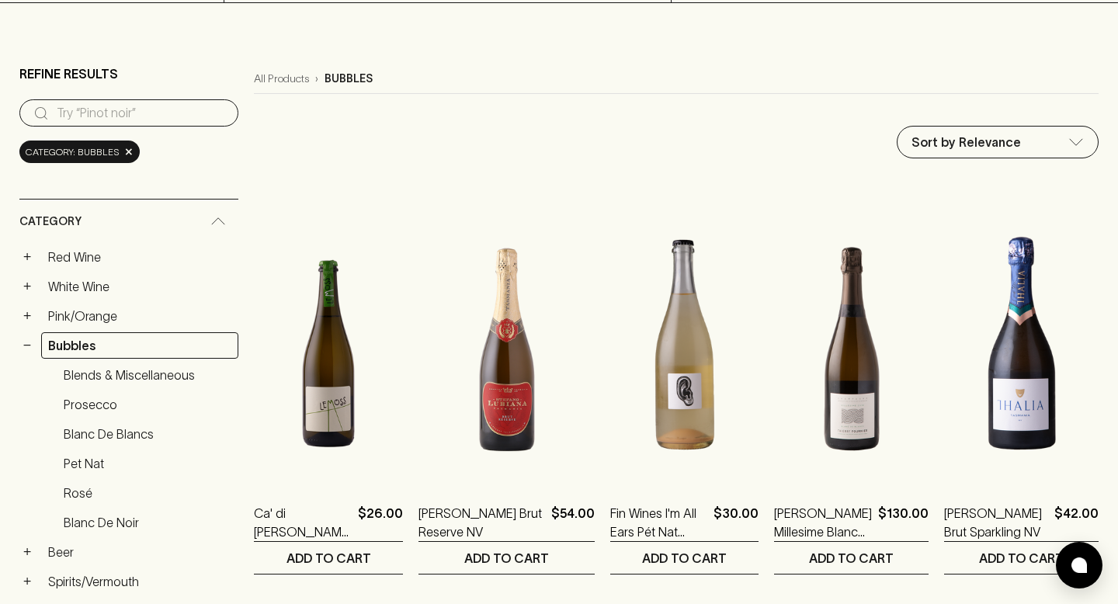
scroll to position [113, 0]
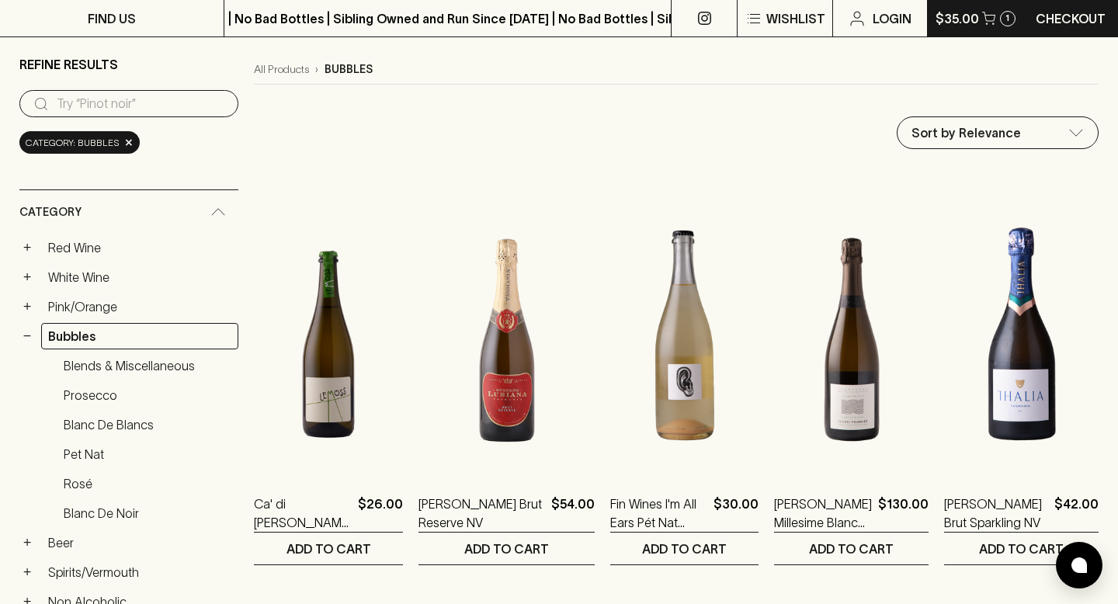
click at [982, 23] on icon "button" at bounding box center [988, 18] width 13 height 13
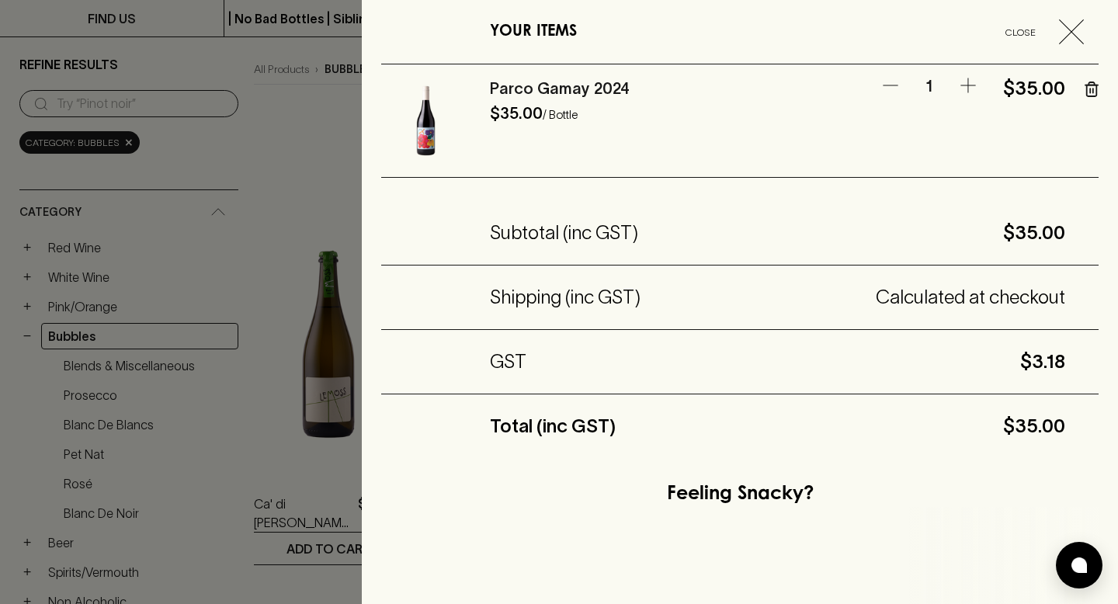
click at [535, 90] on link "Parco Gamay 2024" at bounding box center [560, 88] width 140 height 17
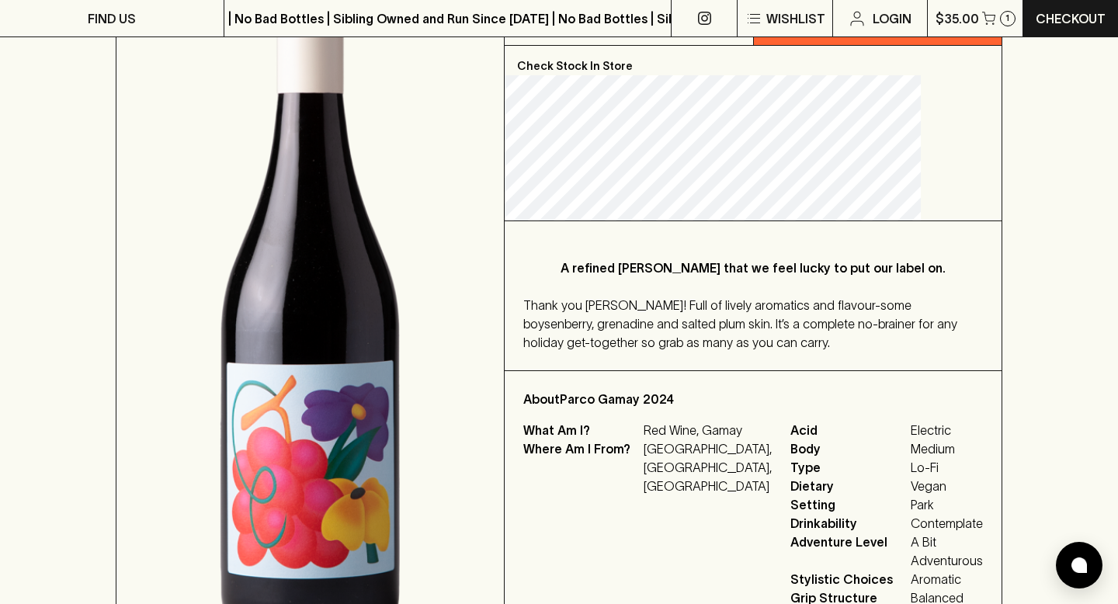
scroll to position [304, 0]
